Goal: Information Seeking & Learning: Learn about a topic

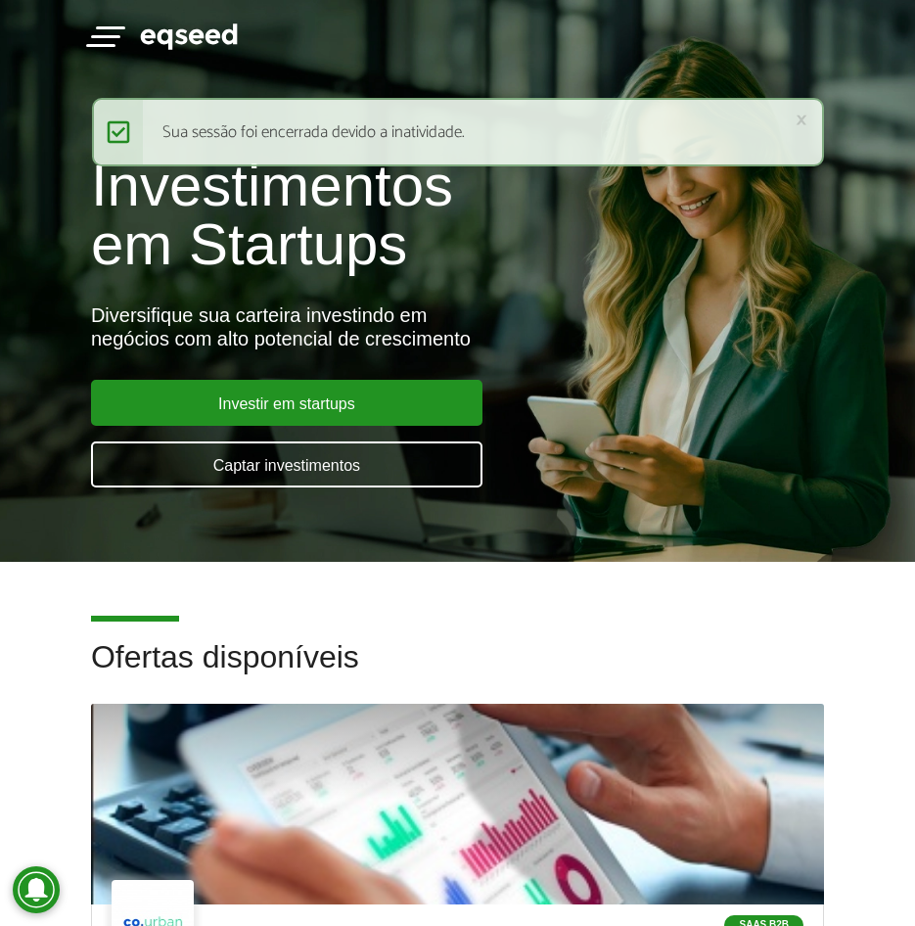
click at [93, 31] on button "Toggle navigation" at bounding box center [105, 35] width 29 height 34
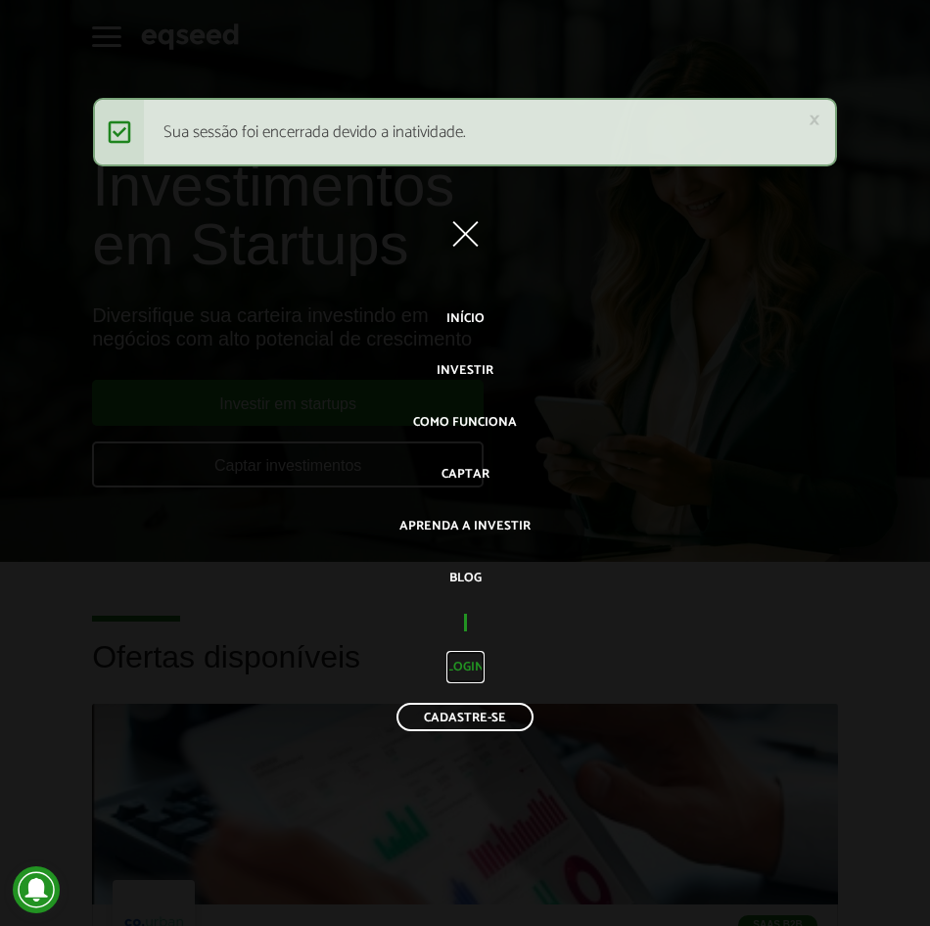
click at [474, 659] on link "Login" at bounding box center [465, 667] width 38 height 32
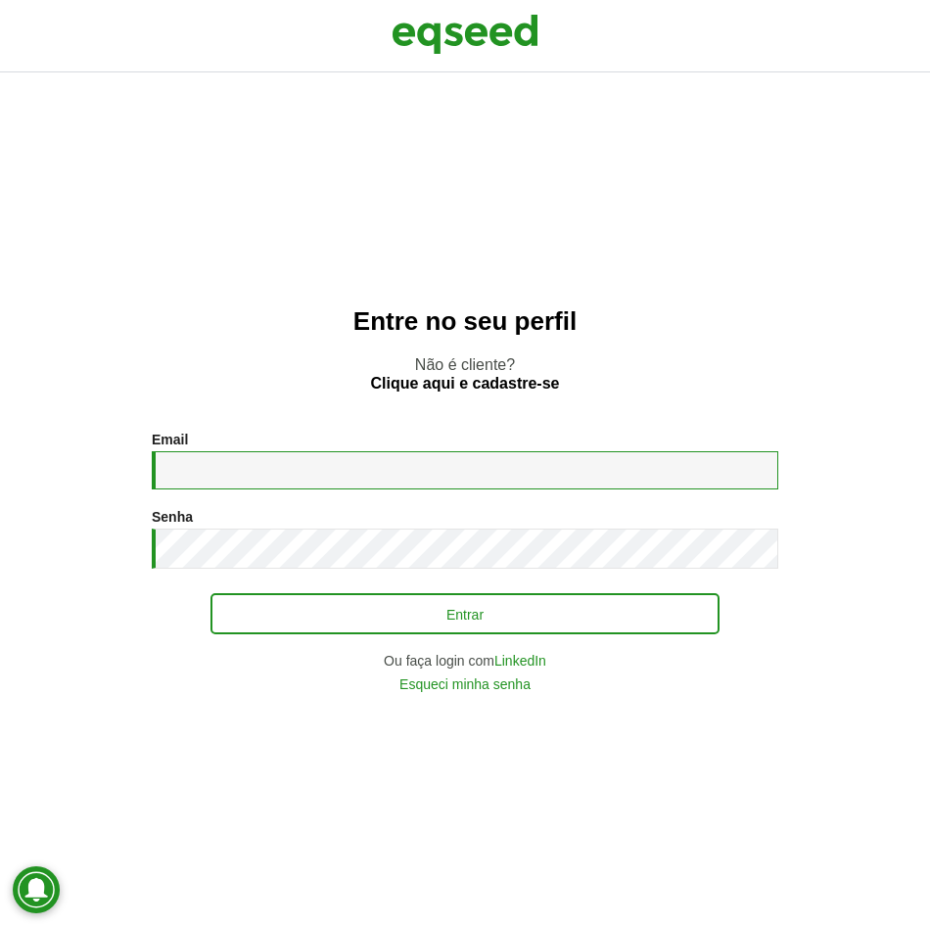
type input "**********"
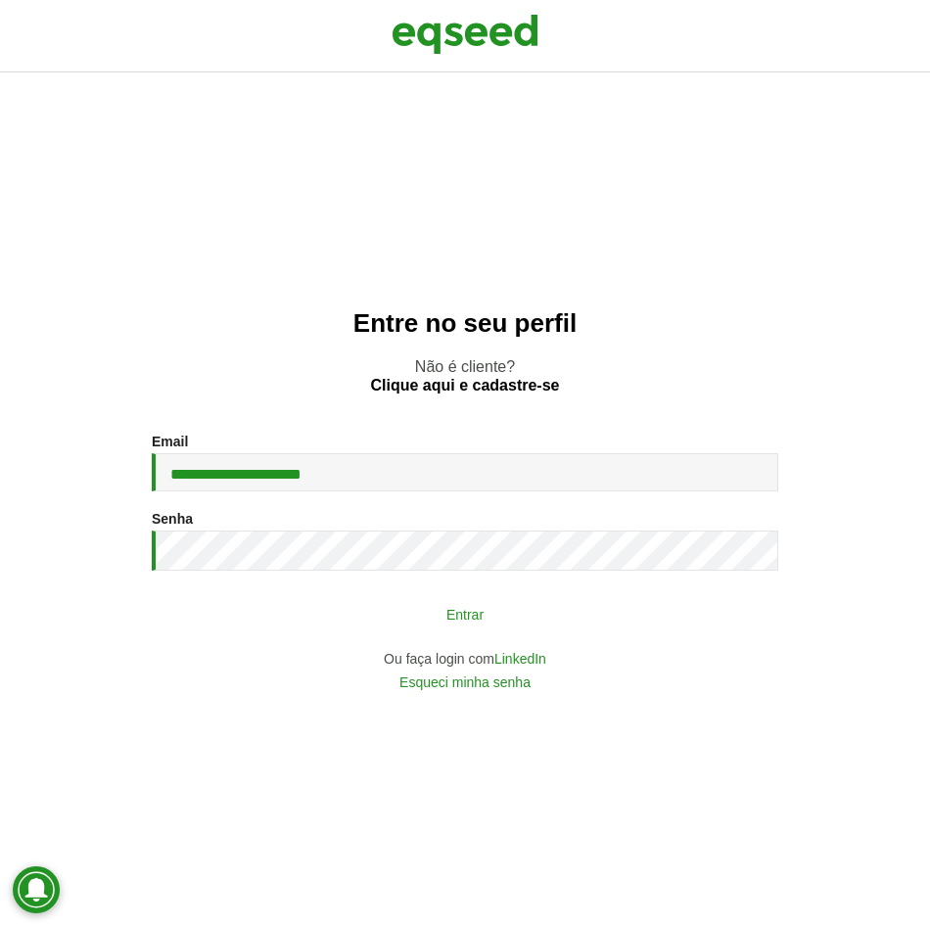
click at [444, 619] on button "Entrar" at bounding box center [464, 613] width 509 height 37
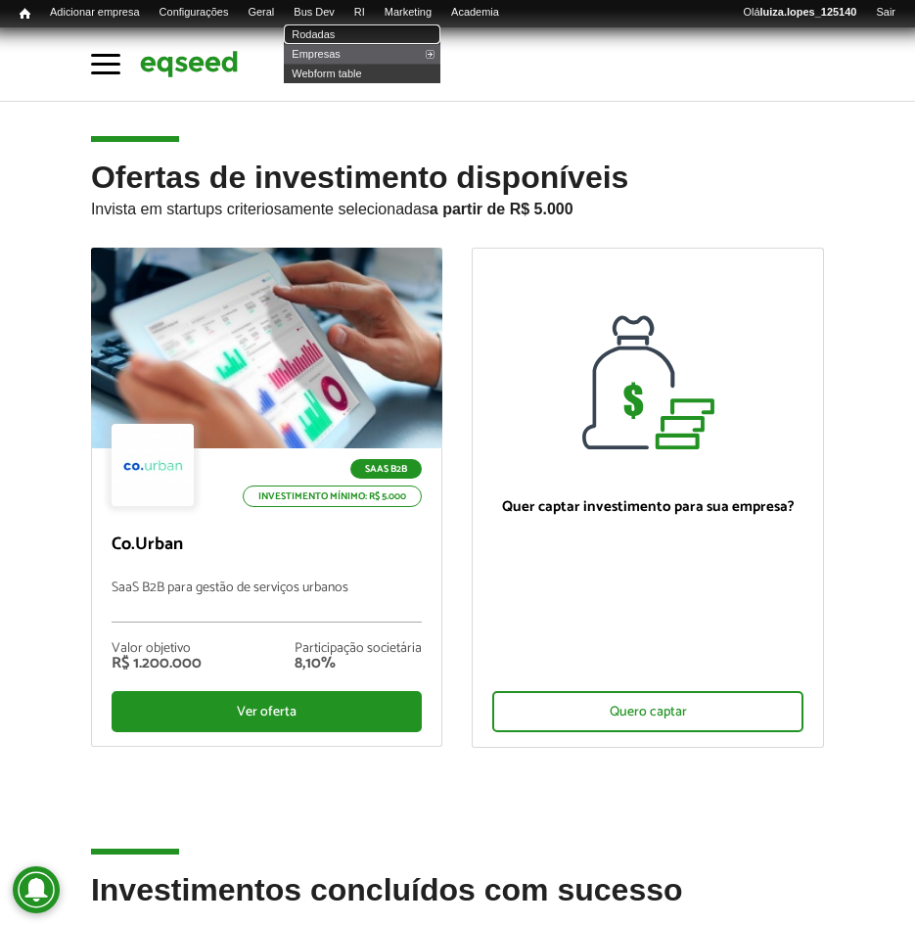
click at [355, 37] on link "Rodadas" at bounding box center [362, 34] width 157 height 20
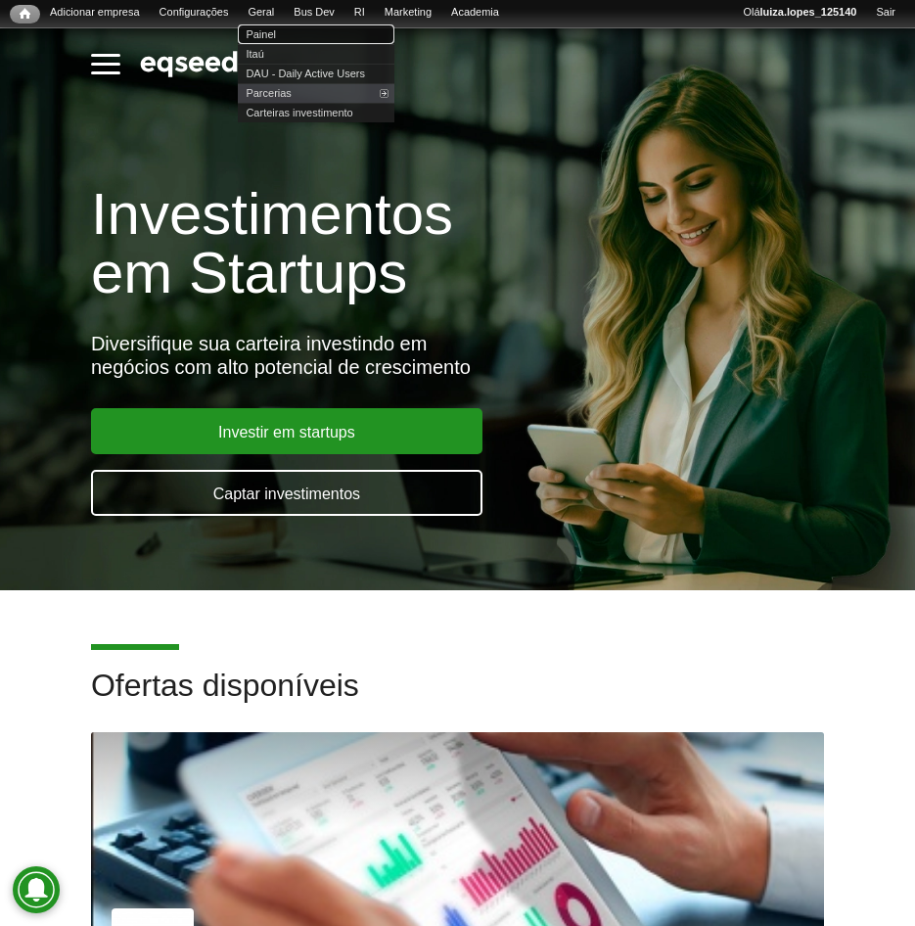
click at [299, 34] on link "Painel" at bounding box center [316, 34] width 157 height 20
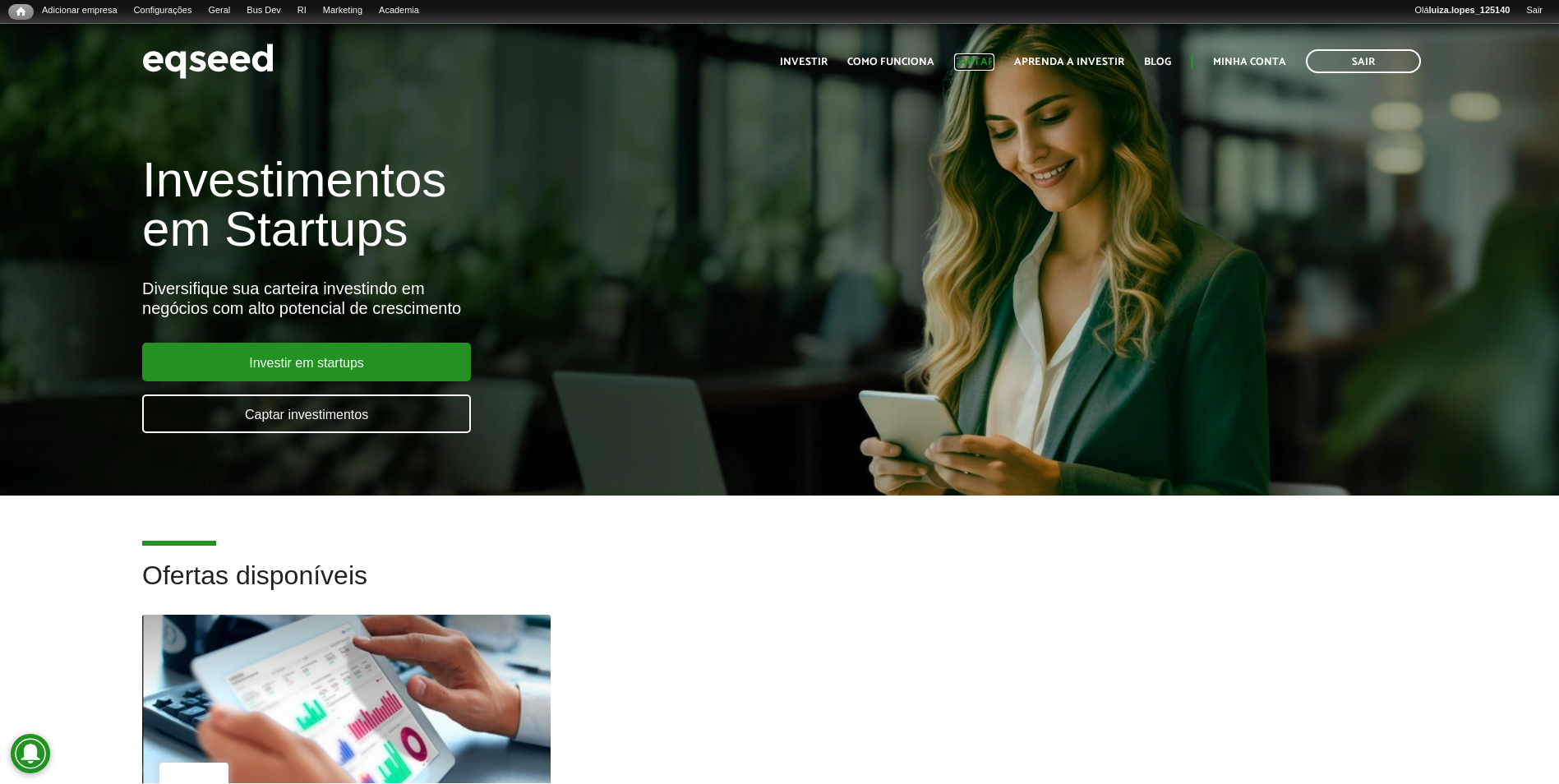
click at [979, 63] on link "Captar" at bounding box center [974, 62] width 40 height 11
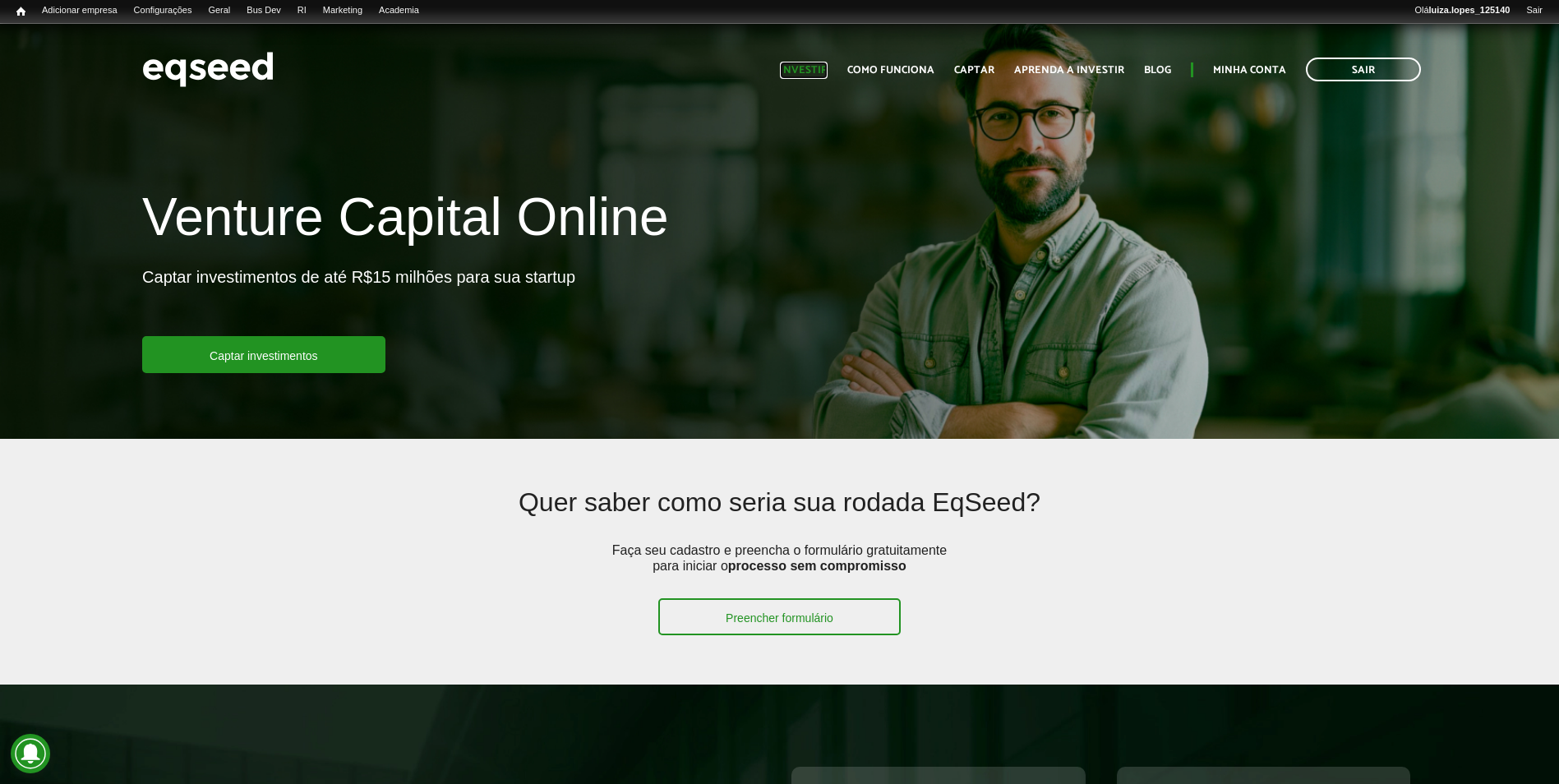
click at [799, 71] on link "Investir" at bounding box center [803, 70] width 48 height 11
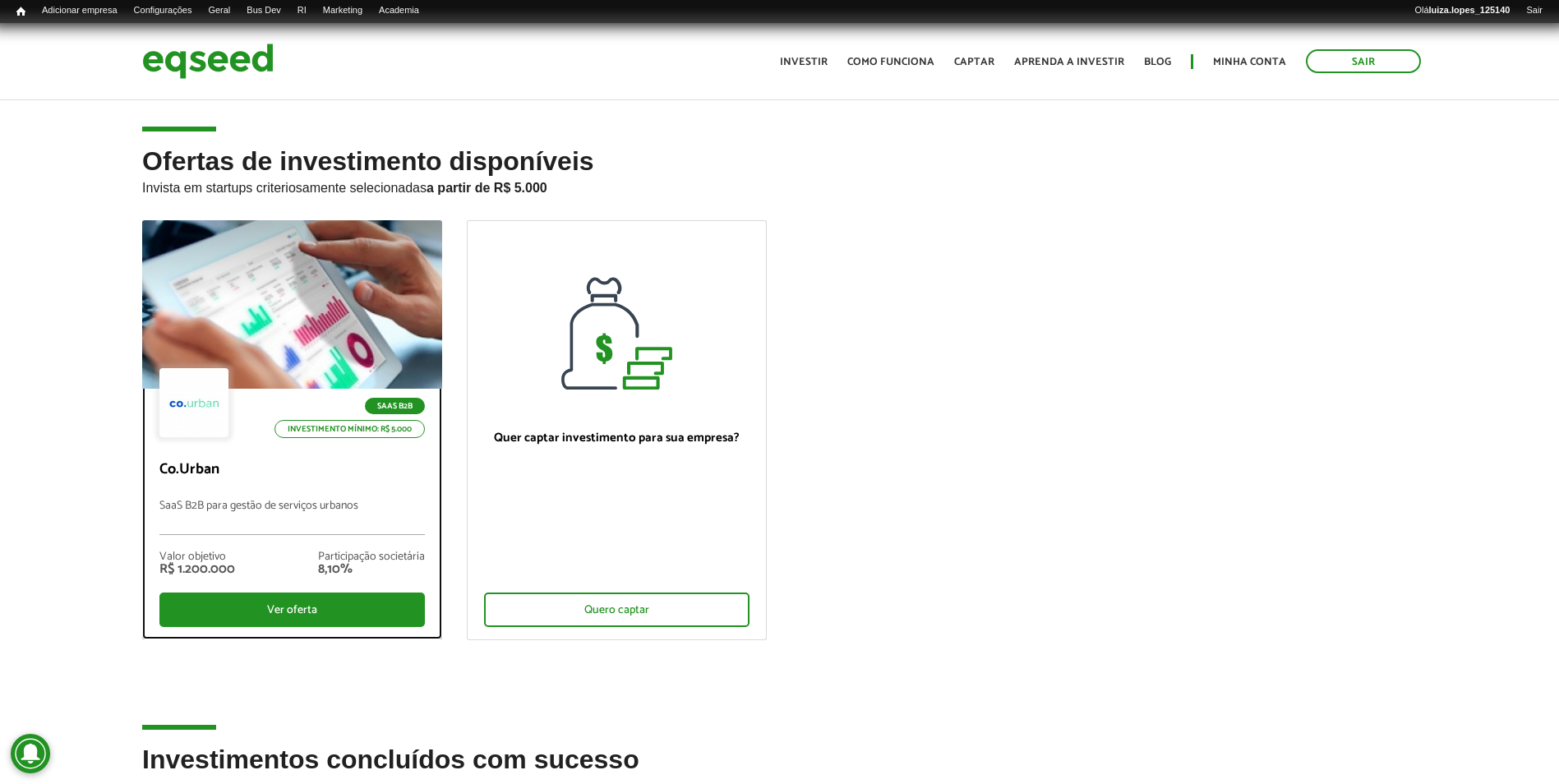
click at [238, 536] on div "Valor objetivo R$ 1.200.000 Participação societária 8,10%" at bounding box center [292, 563] width 265 height 58
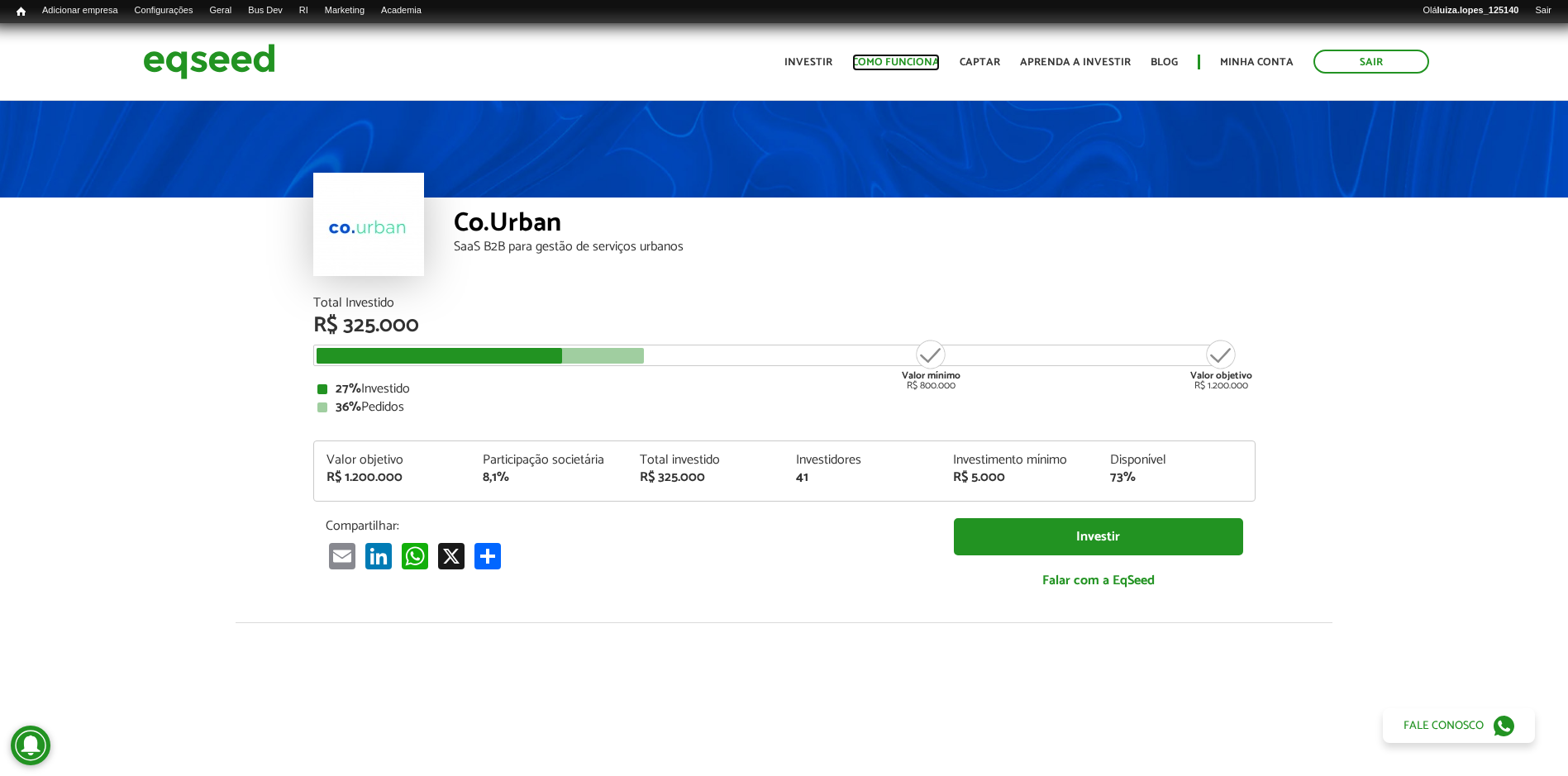
click at [862, 67] on link "Como funciona" at bounding box center [896, 62] width 88 height 11
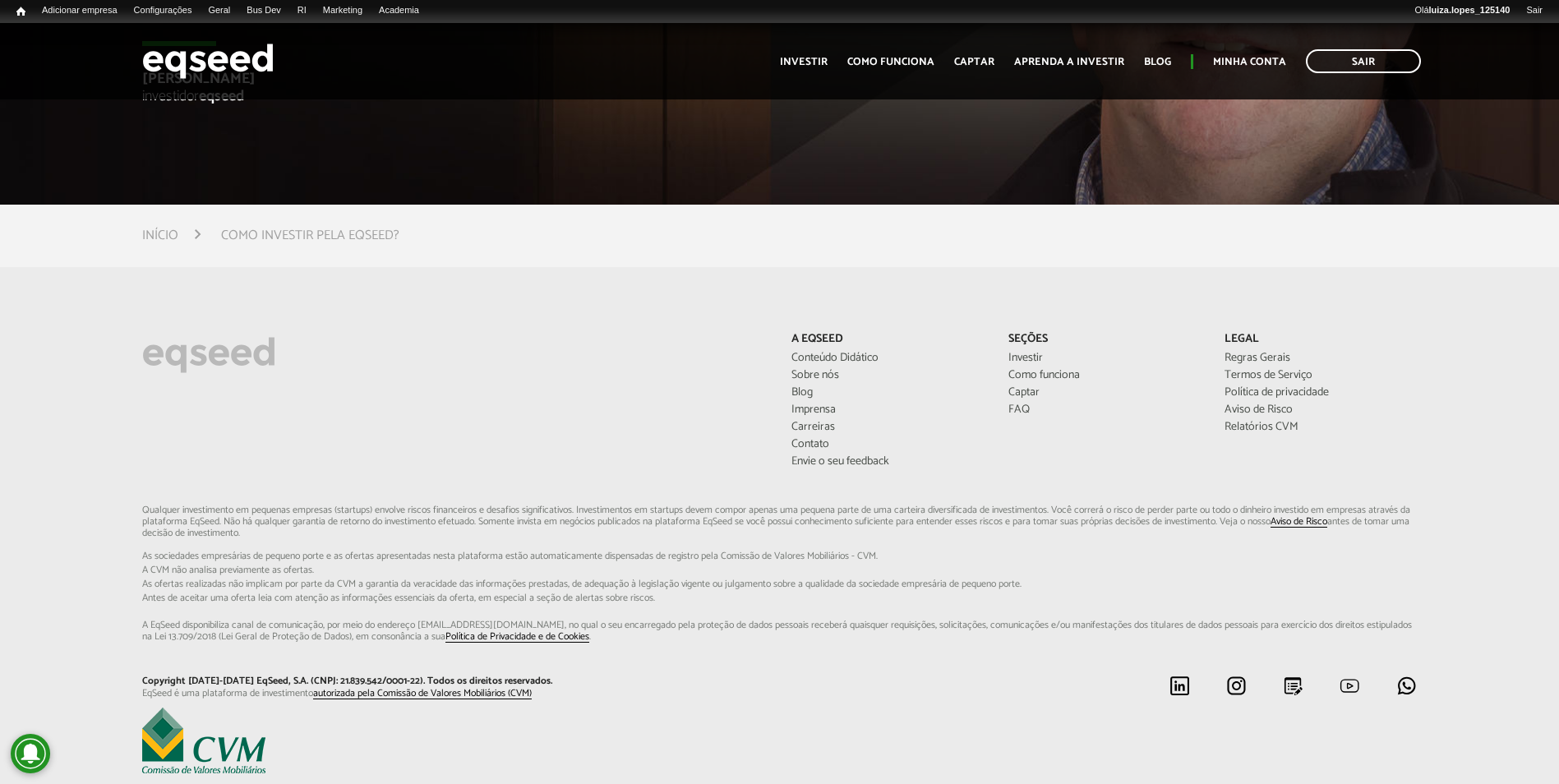
scroll to position [4494, 0]
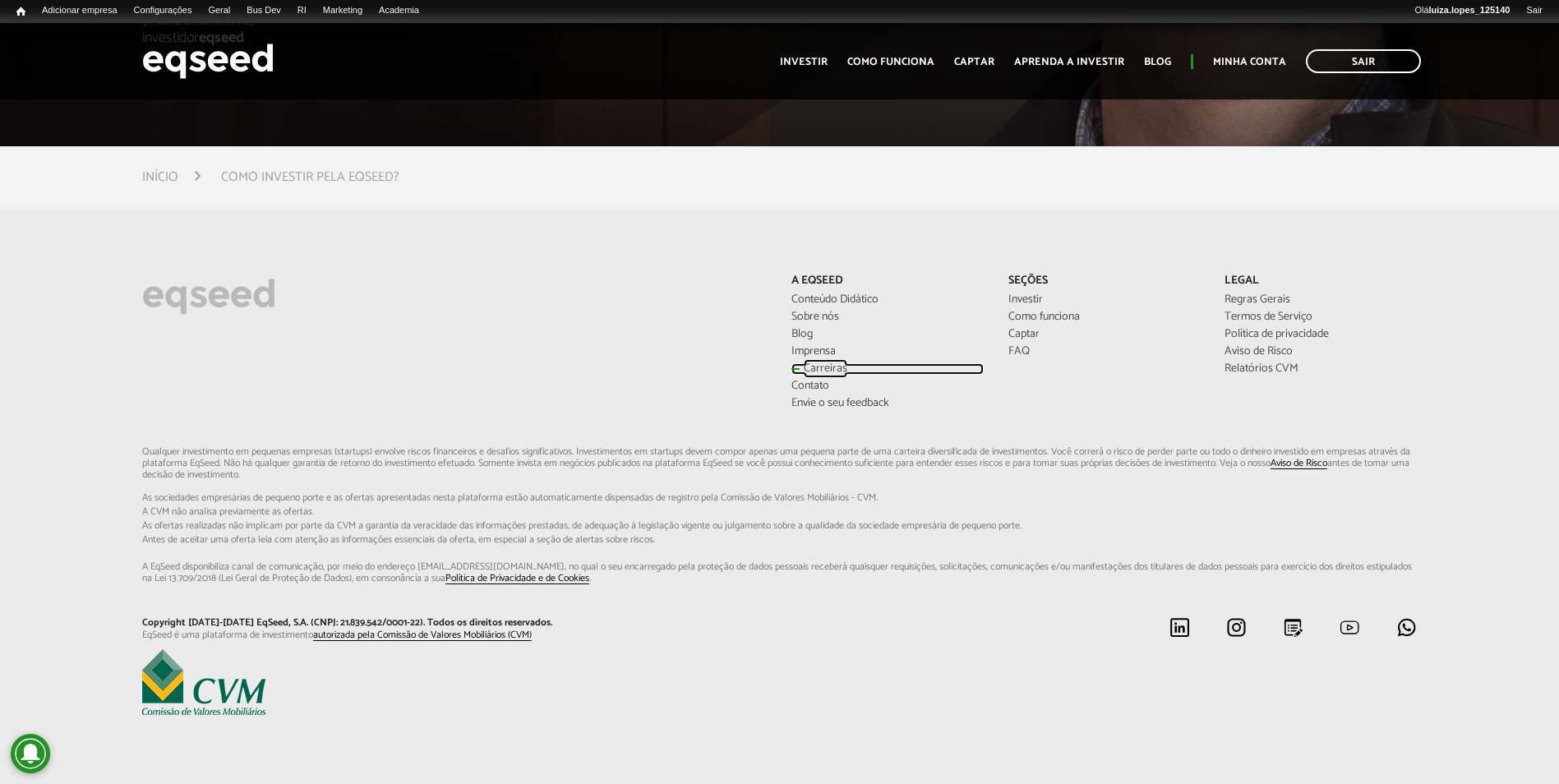
click at [834, 374] on link "Carreiras" at bounding box center [887, 369] width 191 height 12
click at [830, 318] on link "Sobre nós" at bounding box center [887, 317] width 191 height 12
click at [1232, 362] on li "Relatórios CVM" at bounding box center [1320, 368] width 191 height 13
click at [1244, 367] on link "Relatórios CVM" at bounding box center [1320, 369] width 191 height 12
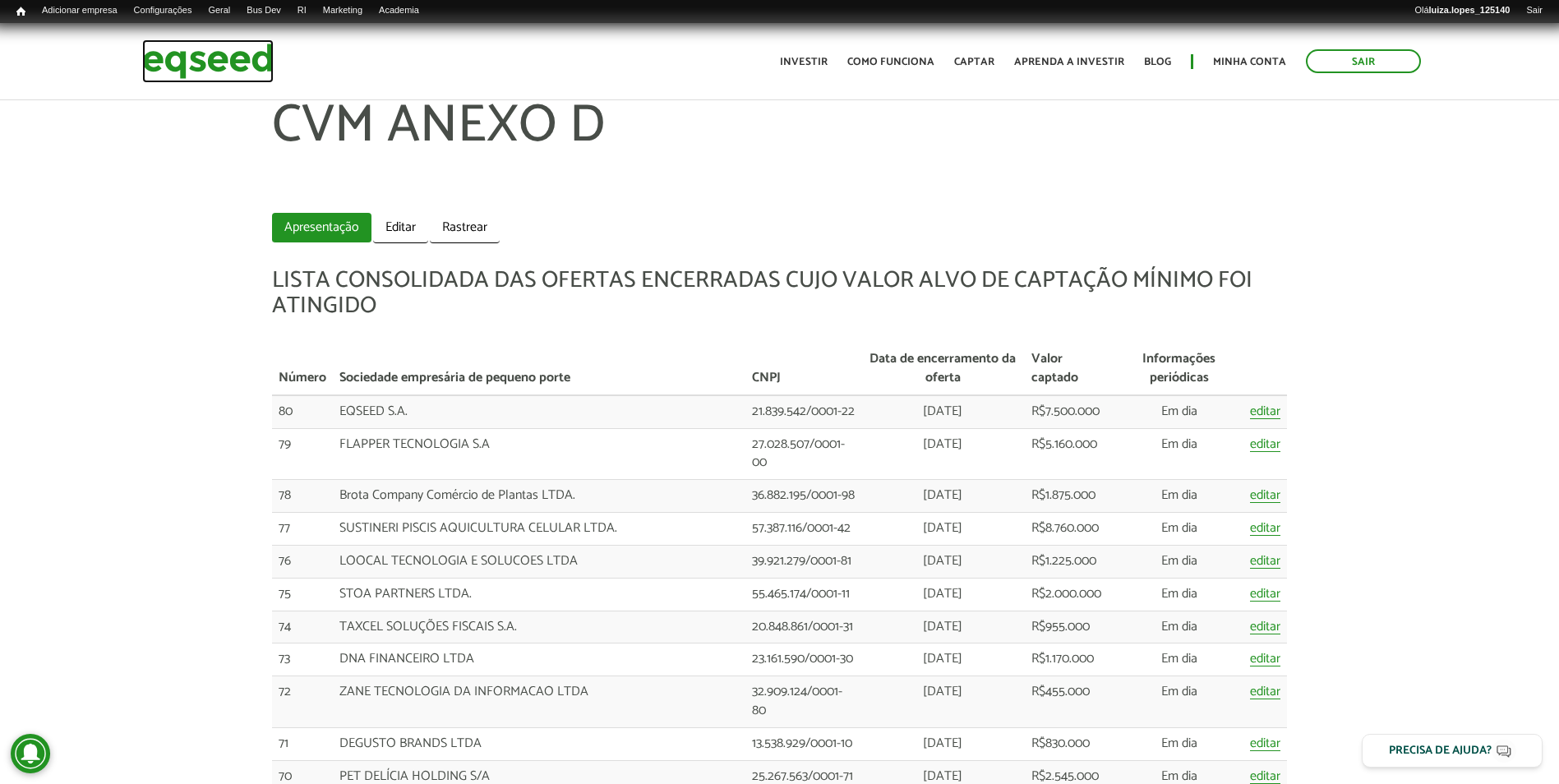
click at [270, 64] on img at bounding box center [207, 61] width 132 height 44
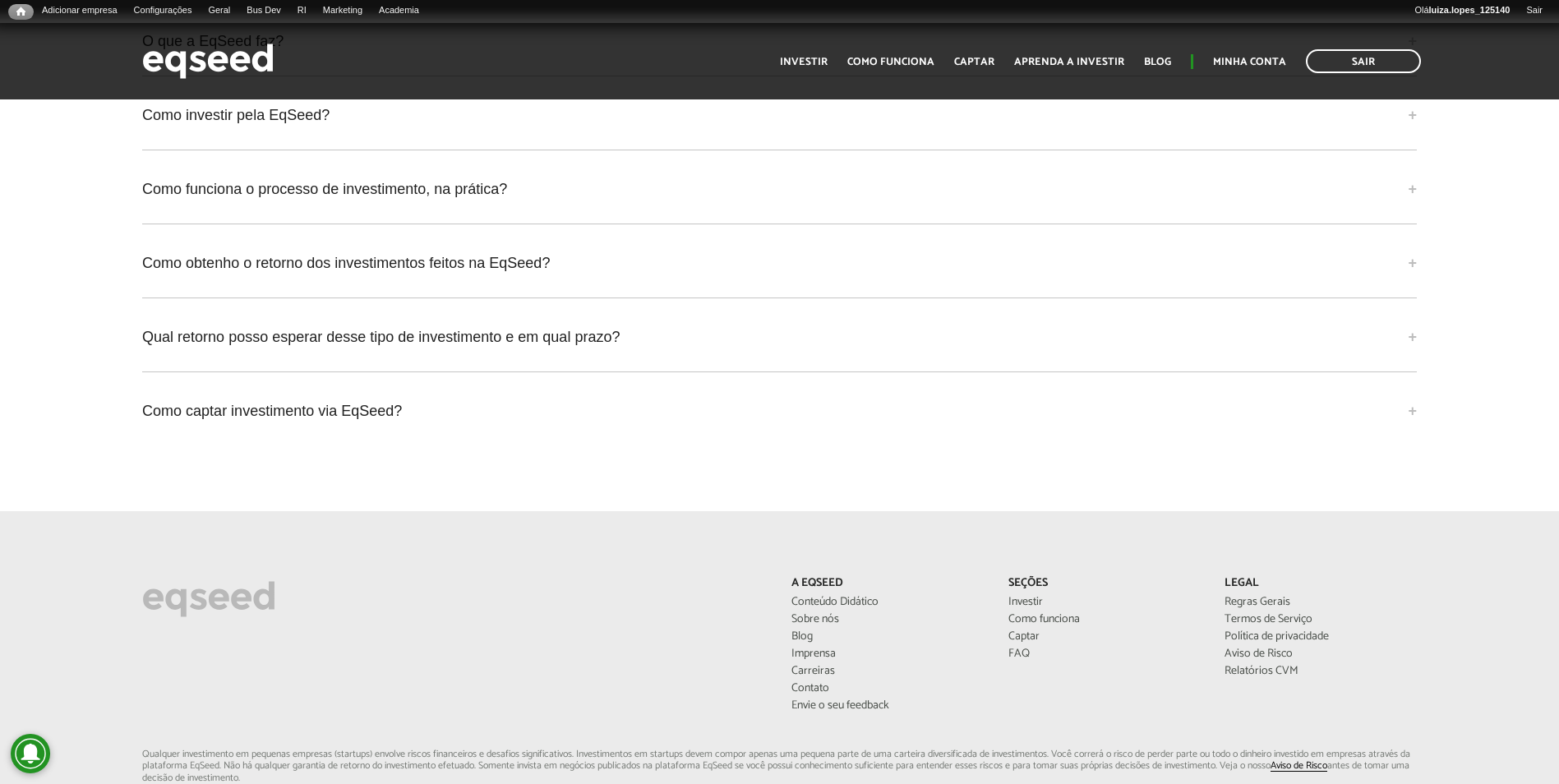
scroll to position [3779, 0]
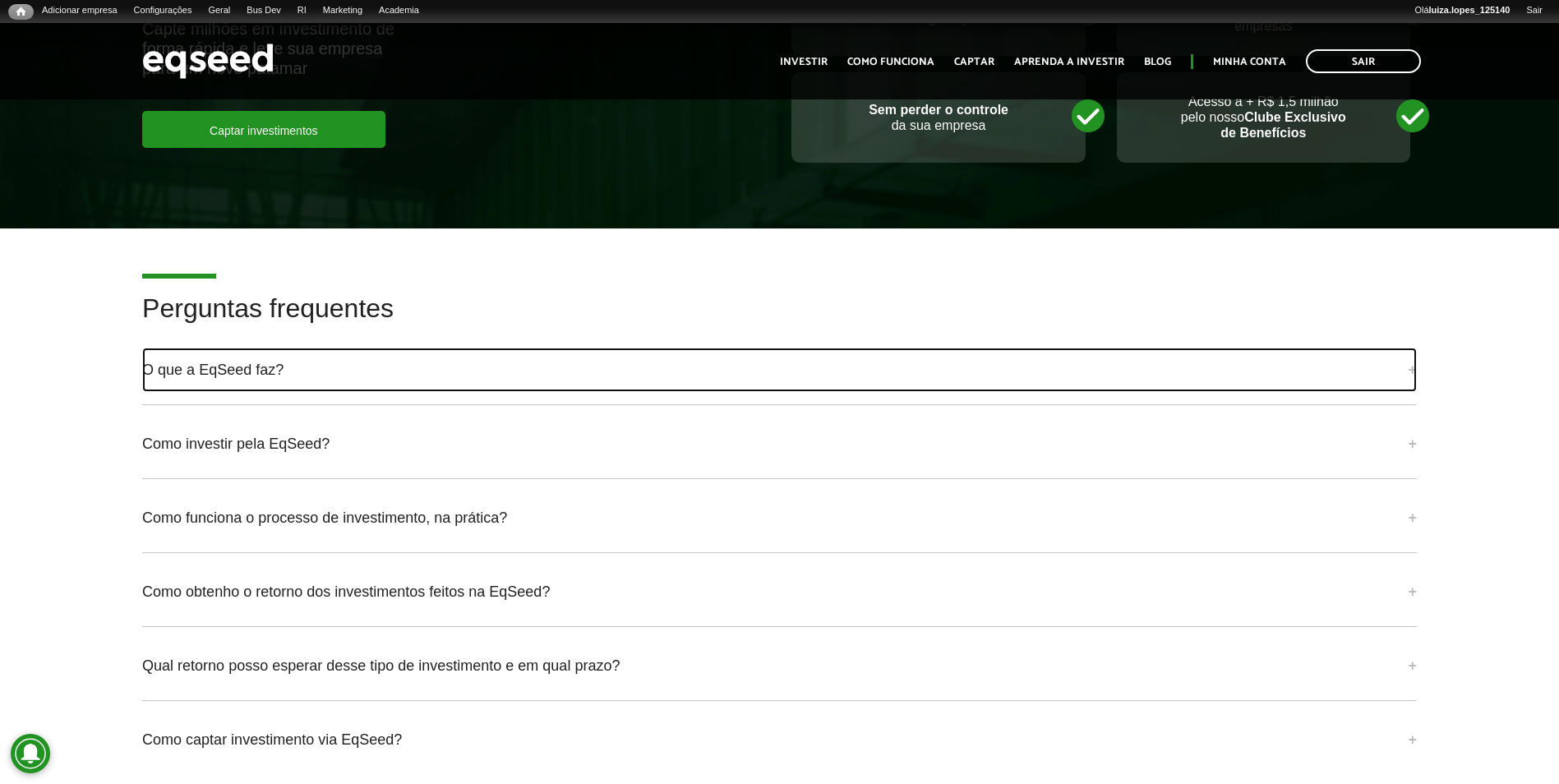
click at [976, 355] on link "O que a EqSeed faz?" at bounding box center [779, 369] width 1274 height 44
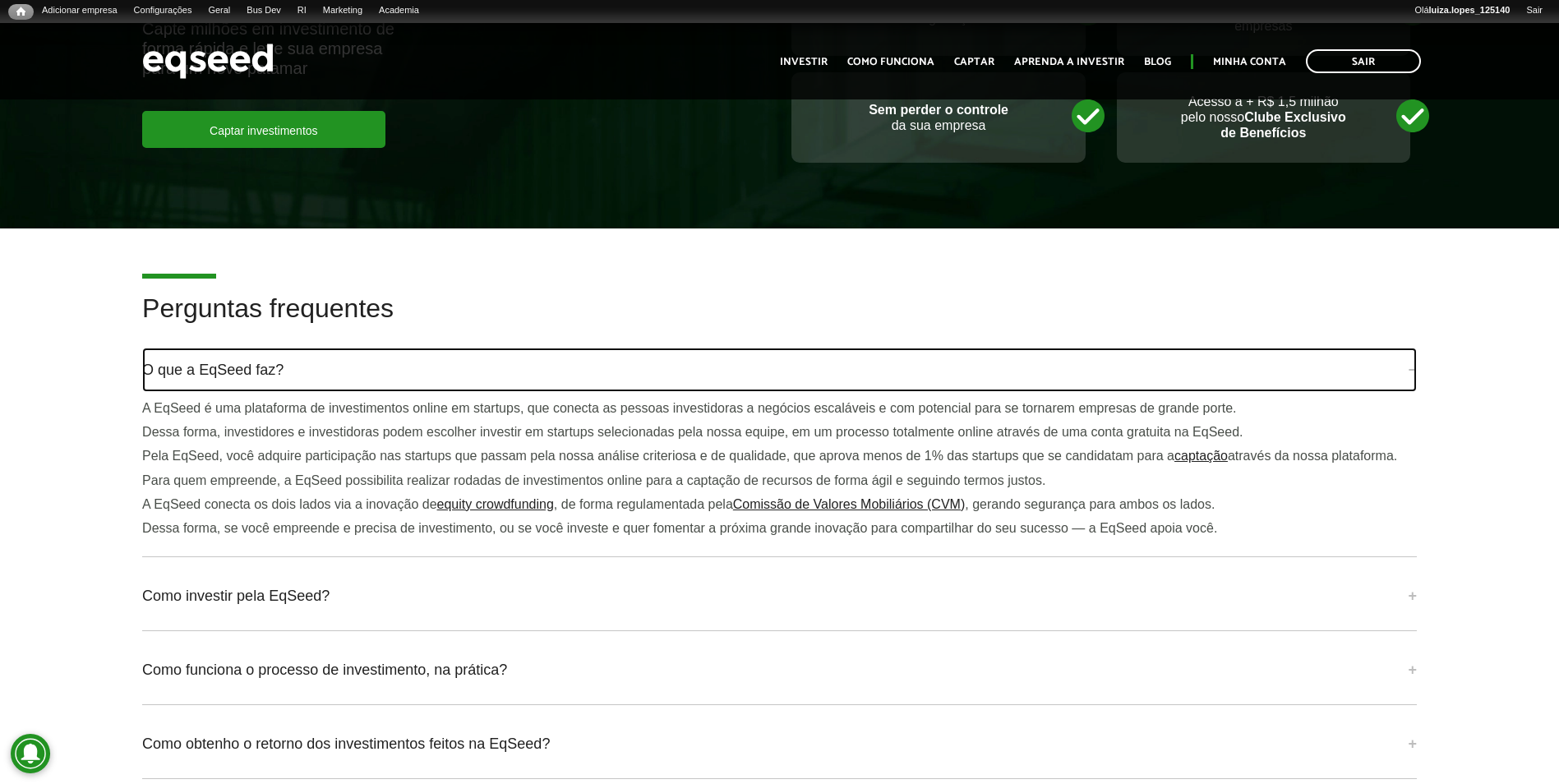
scroll to position [3861, 0]
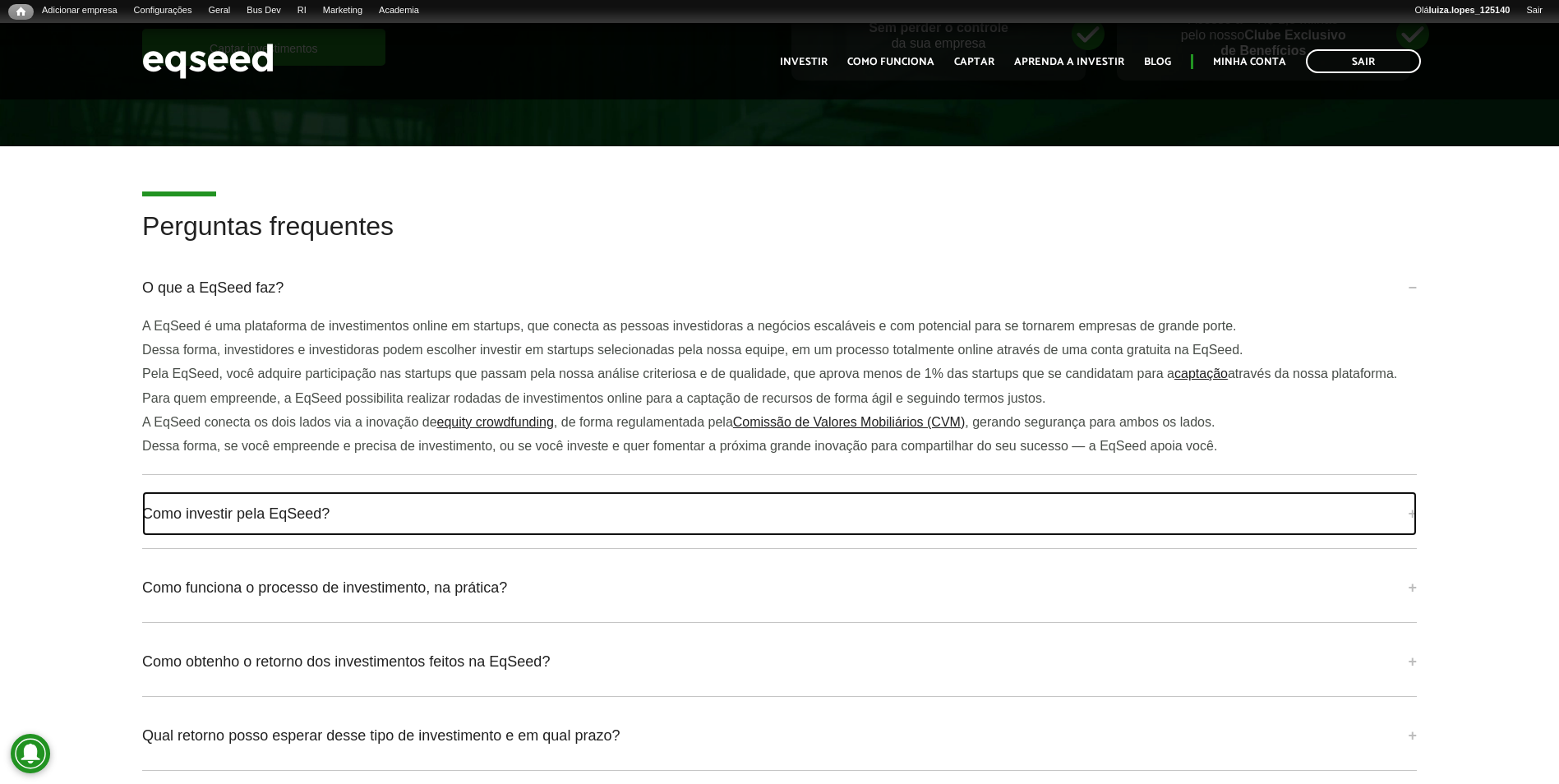
click at [260, 500] on link "Como investir pela EqSeed?" at bounding box center [779, 513] width 1274 height 44
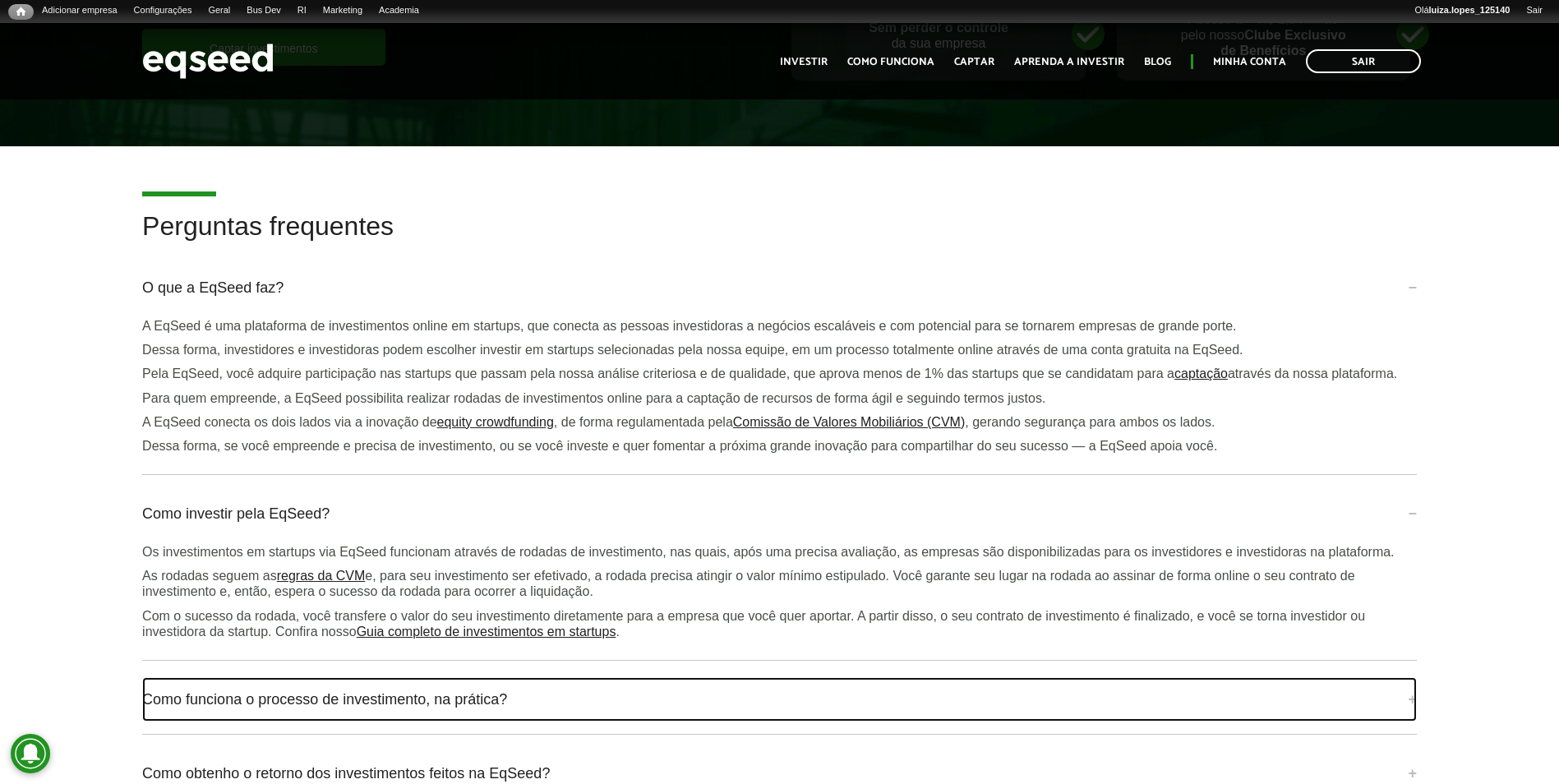
click at [256, 678] on link "Como funciona o processo de investimento, na prática?" at bounding box center [779, 698] width 1274 height 44
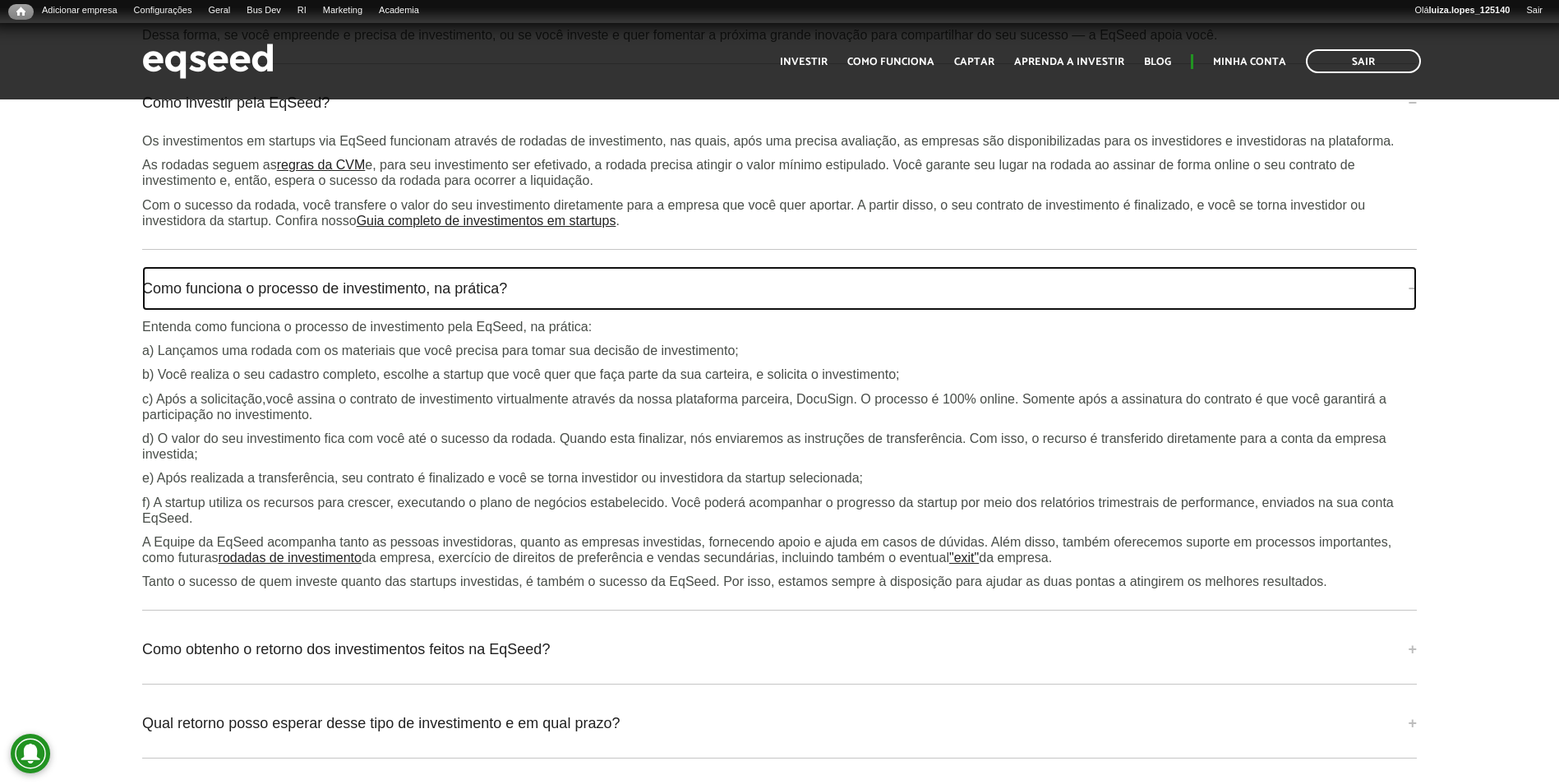
scroll to position [4354, 0]
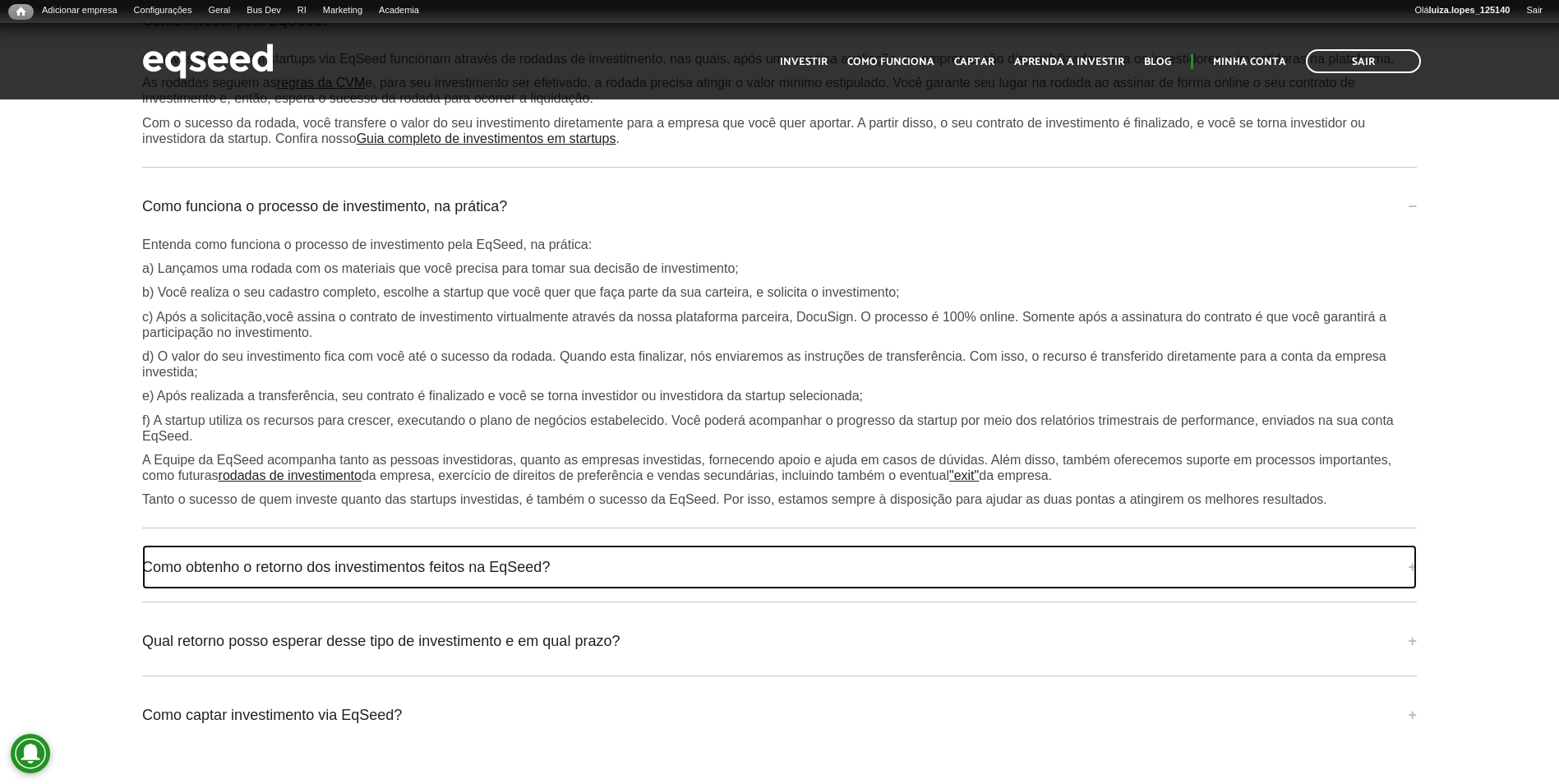
click at [214, 545] on link "Como obtenho o retorno dos investimentos feitos na EqSeed?" at bounding box center [779, 567] width 1274 height 44
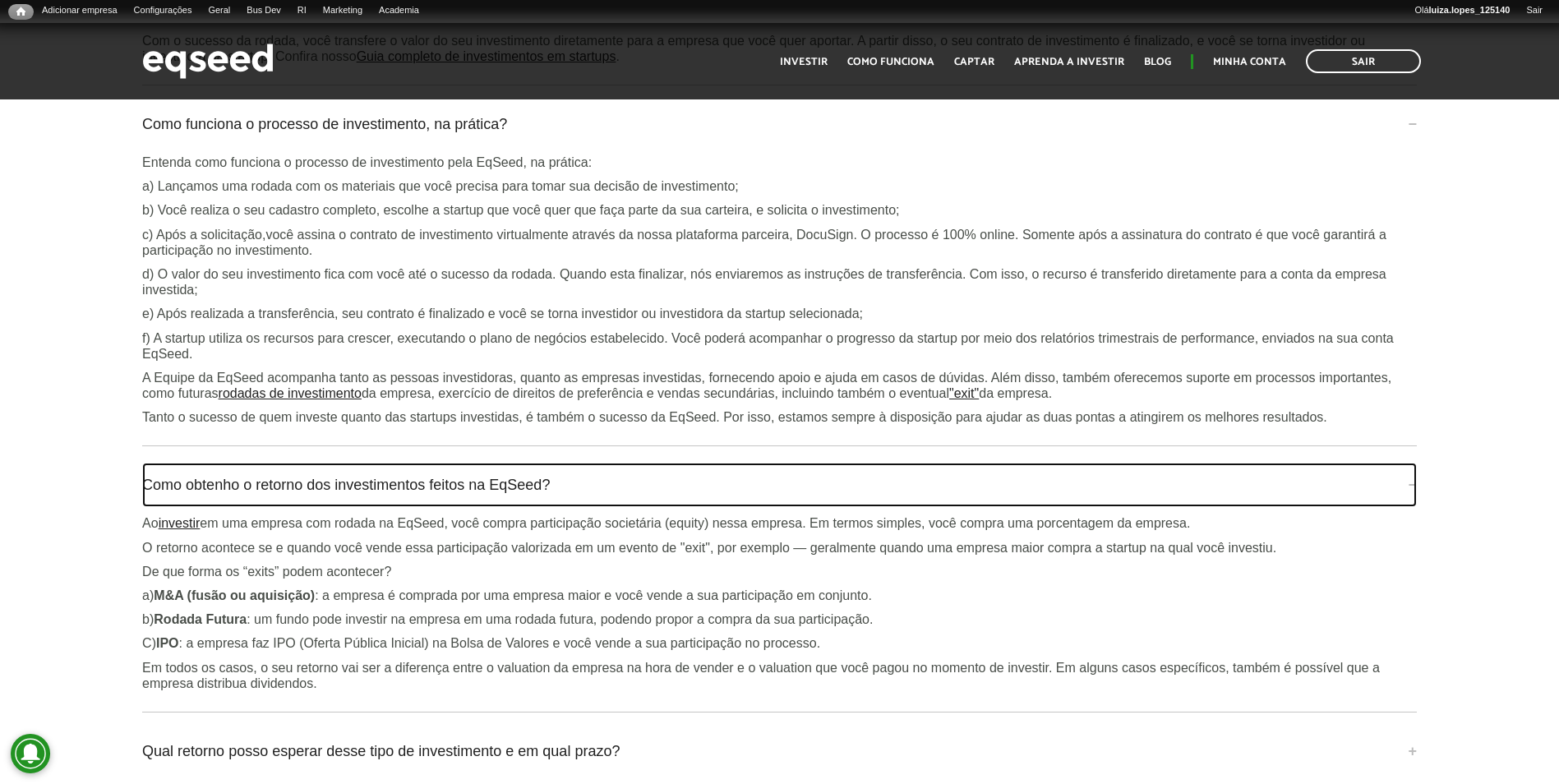
scroll to position [4600, 0]
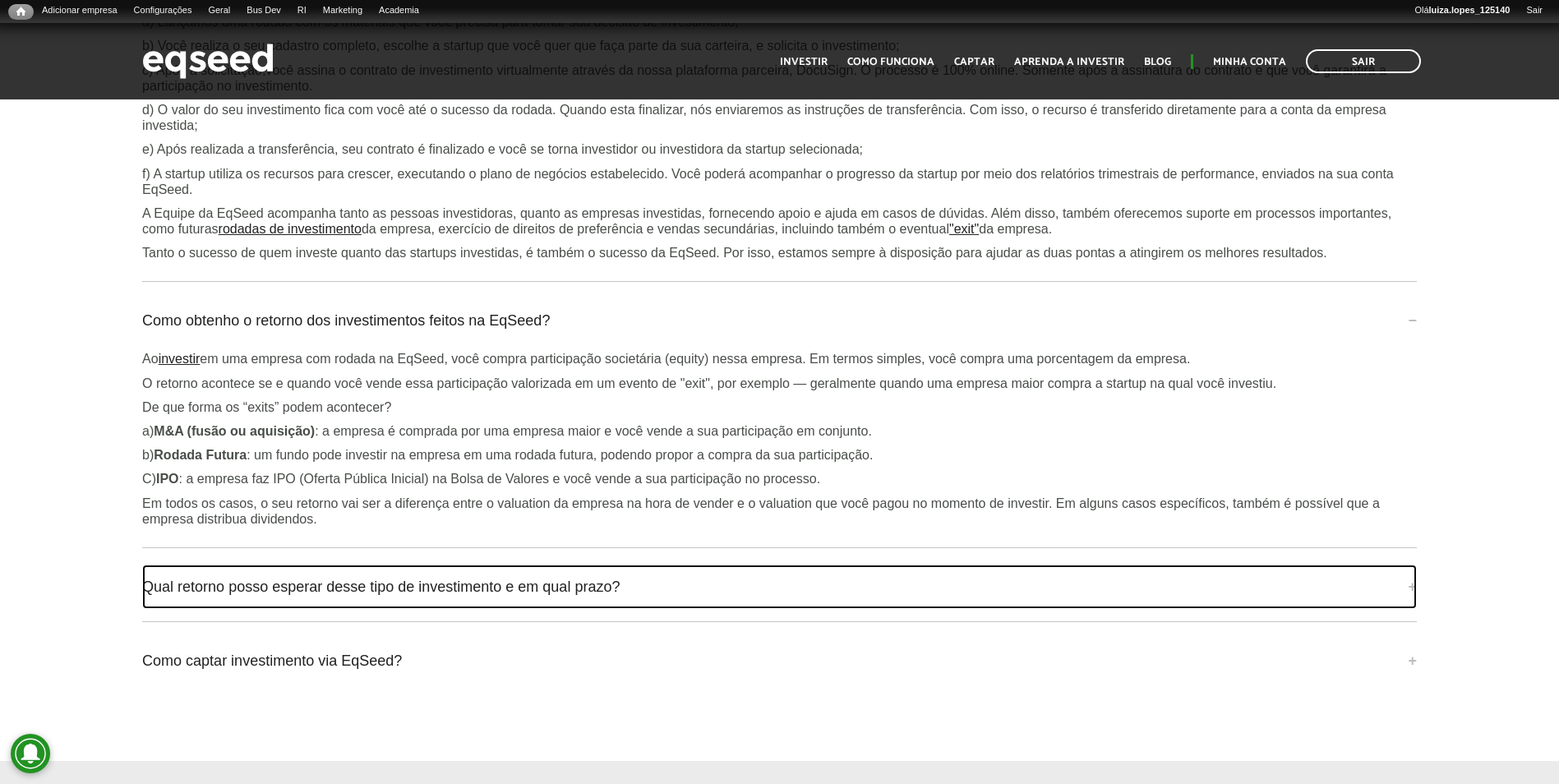
click at [220, 565] on link "Qual retorno posso esperar desse tipo de investimento e em qual prazo?" at bounding box center [779, 586] width 1274 height 44
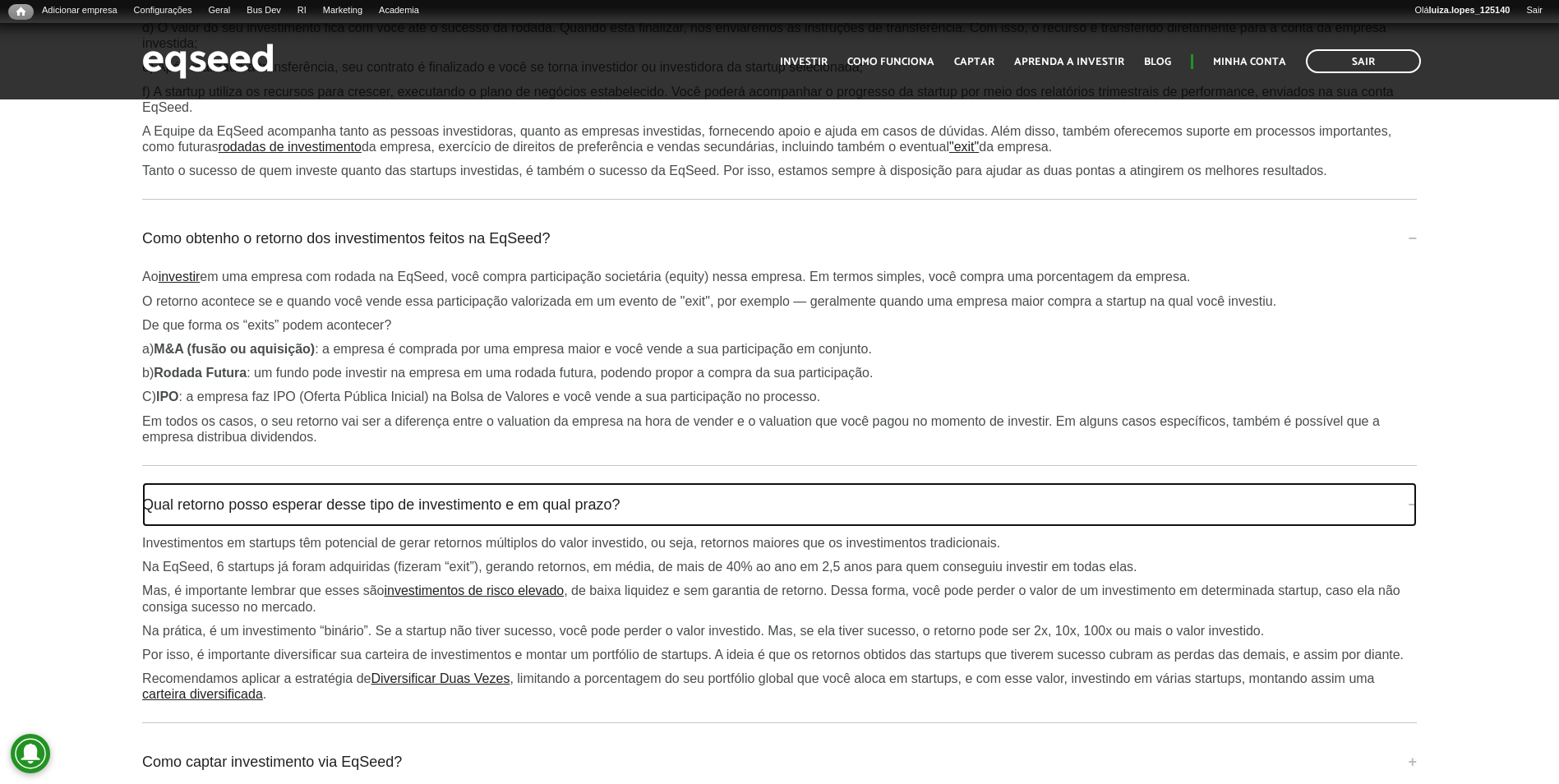
scroll to position [4847, 0]
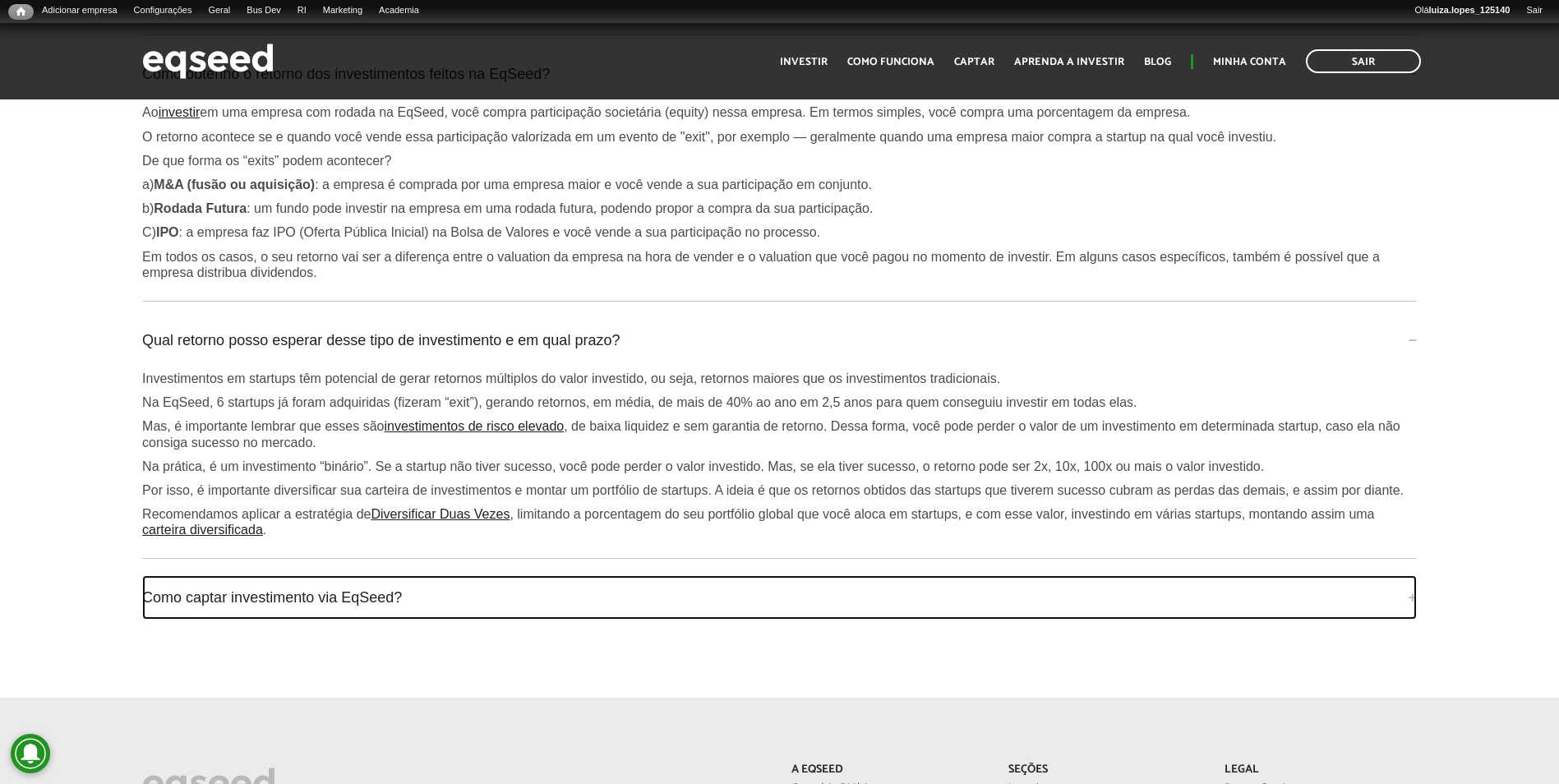
click at [220, 575] on link "Como captar investimento via EqSeed?" at bounding box center [779, 597] width 1274 height 44
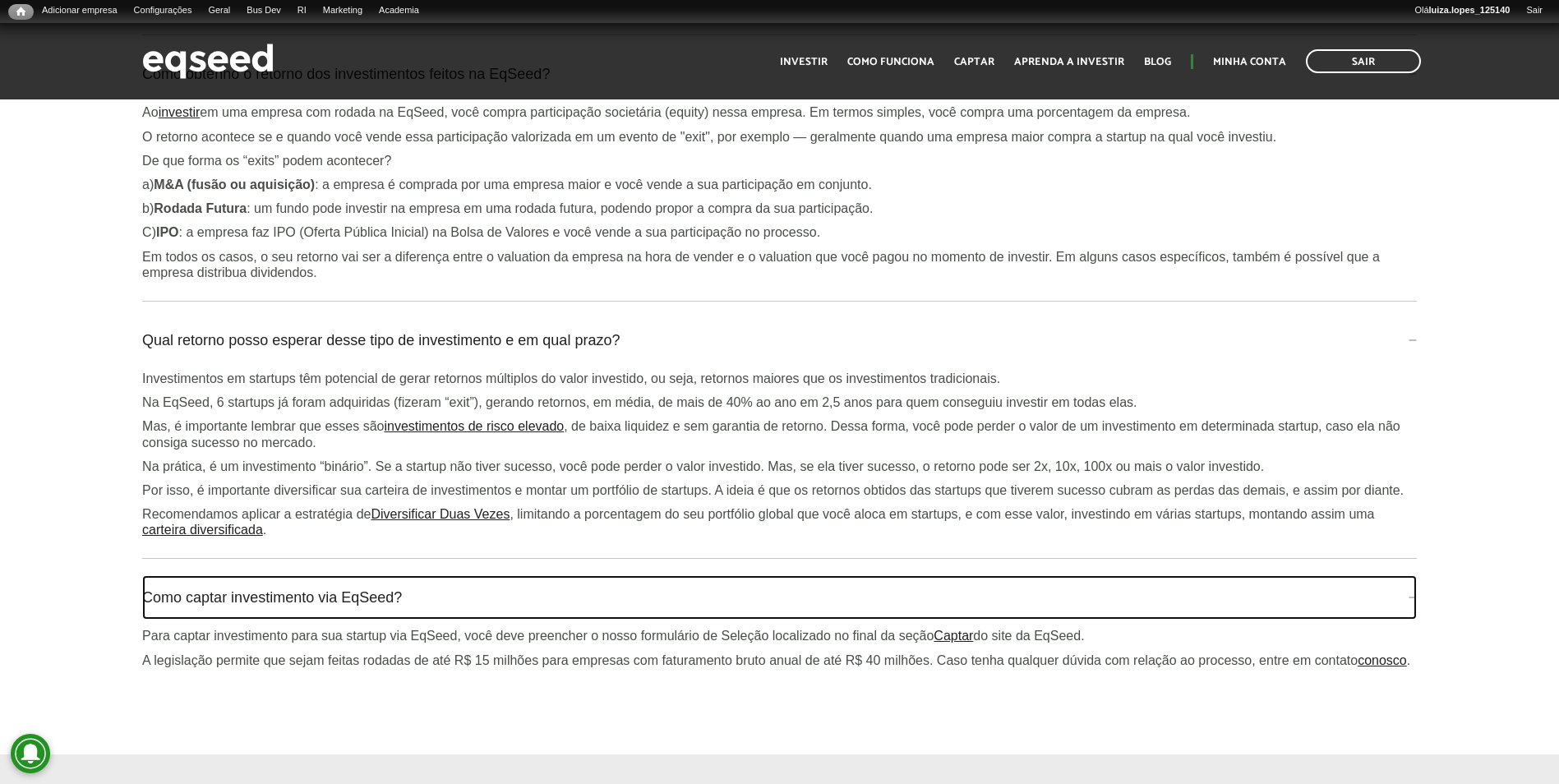
scroll to position [5339, 0]
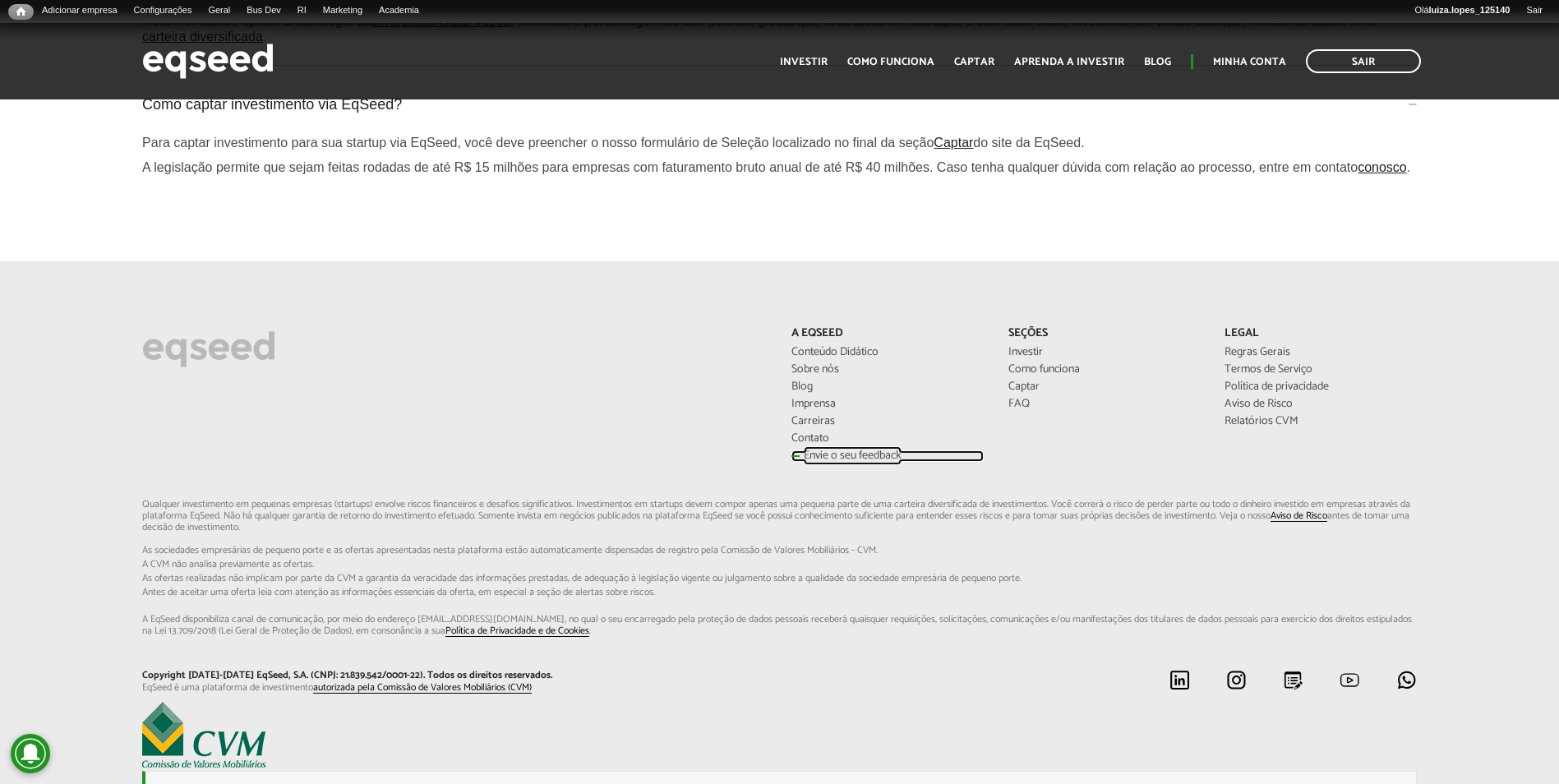
click at [812, 450] on link "Envie o seu feedback" at bounding box center [887, 456] width 191 height 12
